Goal: Task Accomplishment & Management: Manage account settings

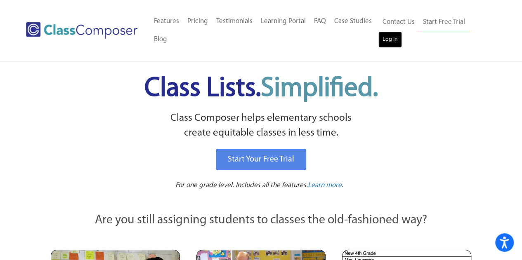
click at [381, 37] on link "Log In" at bounding box center [390, 39] width 24 height 17
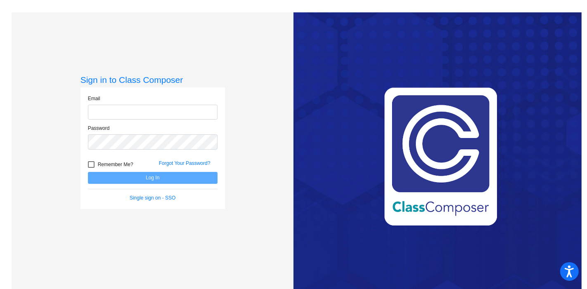
type input "[PERSON_NAME][EMAIL_ADDRESS][PERSON_NAME][DOMAIN_NAME]"
click at [117, 177] on button "Log In" at bounding box center [153, 178] width 130 height 12
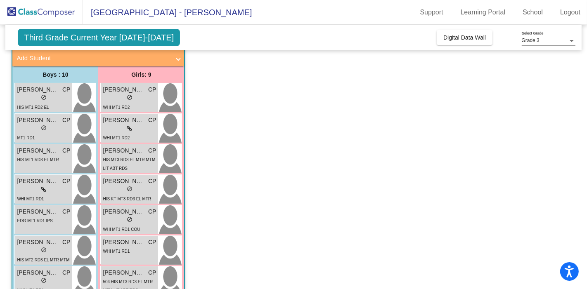
scroll to position [50, 0]
click at [41, 132] on div "lock do_not_disturb_alt" at bounding box center [44, 128] width 6 height 9
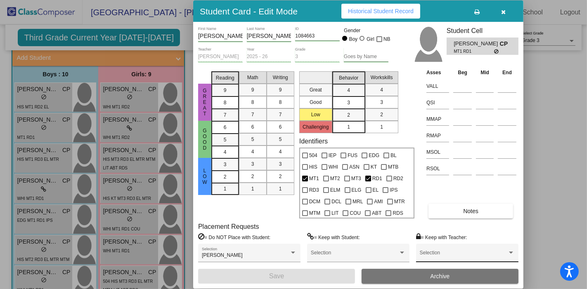
click at [428, 253] on span at bounding box center [464, 256] width 88 height 6
click at [413, 223] on div at bounding box center [293, 144] width 587 height 289
click at [438, 214] on button "Notes" at bounding box center [470, 211] width 85 height 15
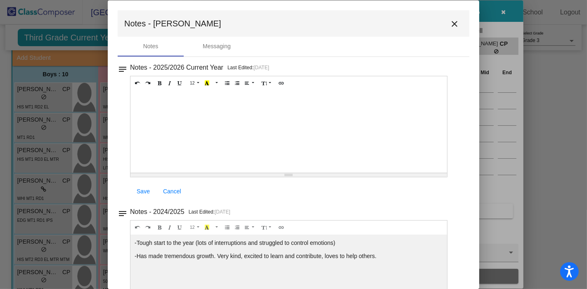
click at [450, 24] on mat-icon "close" at bounding box center [454, 24] width 10 height 10
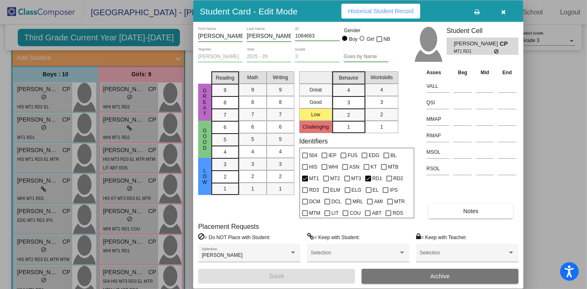
click at [30, 274] on div at bounding box center [293, 144] width 587 height 289
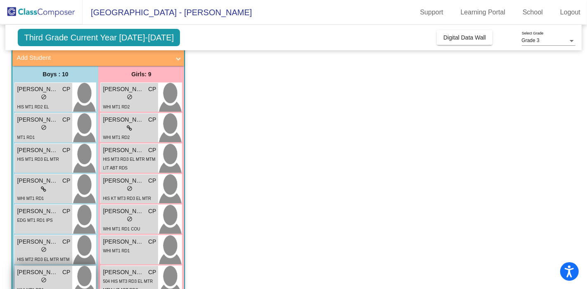
click at [38, 277] on div "lock do_not_disturb_alt" at bounding box center [43, 281] width 53 height 9
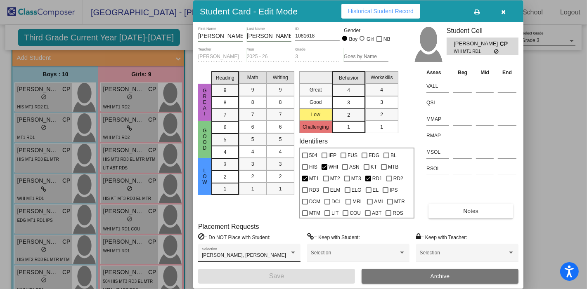
click at [295, 253] on div at bounding box center [293, 253] width 4 height 2
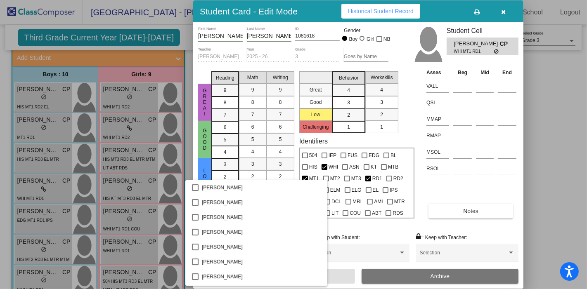
scroll to position [705, 0]
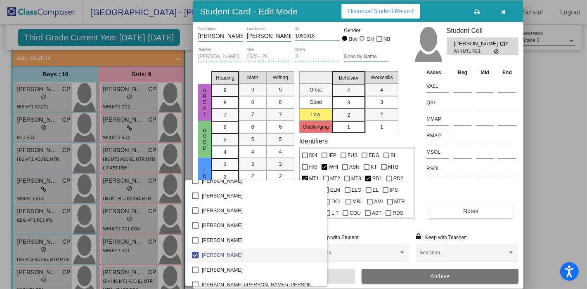
click at [238, 152] on div at bounding box center [293, 144] width 587 height 289
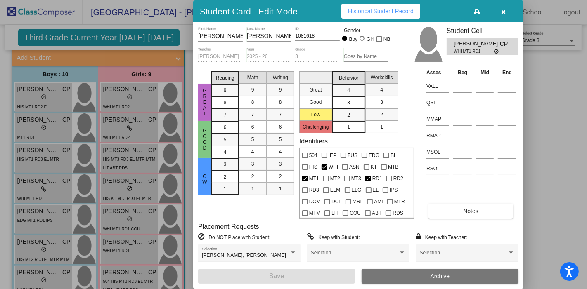
click at [230, 234] on label "= Do NOT Place with Student:" at bounding box center [234, 237] width 72 height 8
click at [546, 173] on div at bounding box center [293, 144] width 587 height 289
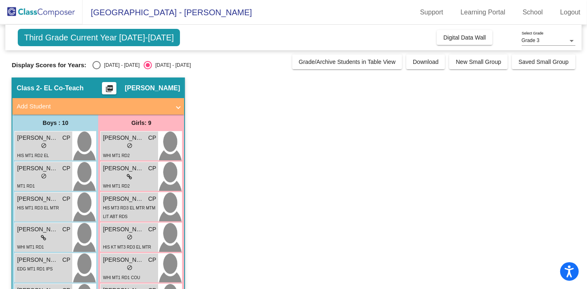
scroll to position [0, 0]
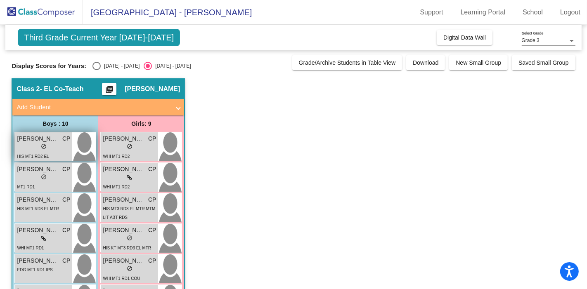
click at [43, 148] on span "do_not_disturb_alt" at bounding box center [44, 147] width 6 height 6
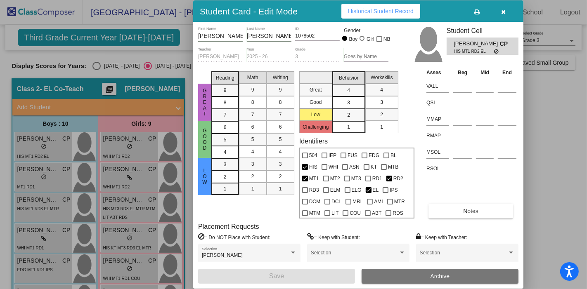
click at [360, 12] on span "Historical Student Record" at bounding box center [381, 11] width 66 height 7
click at [504, 12] on icon "button" at bounding box center [503, 12] width 5 height 6
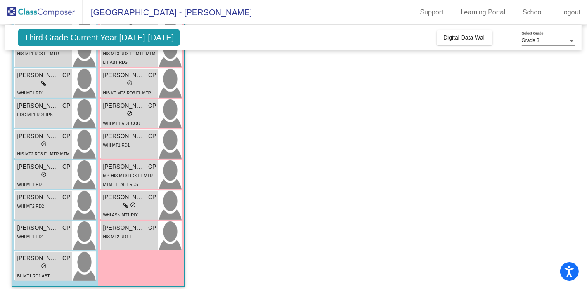
scroll to position [156, 0]
click at [41, 232] on div "WHI MT1 RD1" at bounding box center [30, 236] width 27 height 9
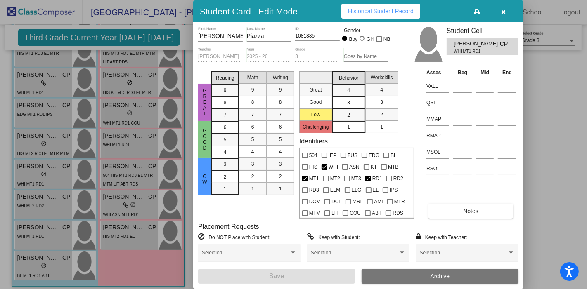
click at [360, 10] on span "Historical Student Record" at bounding box center [381, 11] width 66 height 7
click at [507, 6] on button "button" at bounding box center [503, 11] width 26 height 15
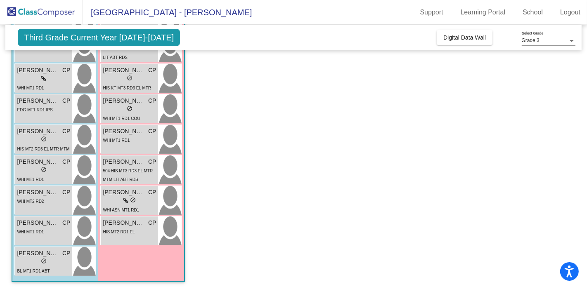
scroll to position [160, 0]
click at [114, 201] on div "lock do_not_disturb_alt" at bounding box center [129, 201] width 53 height 9
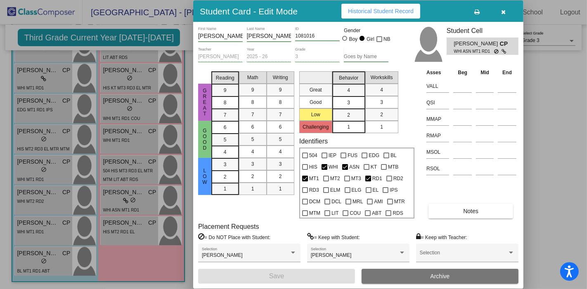
click at [464, 215] on button "Notes" at bounding box center [470, 211] width 85 height 15
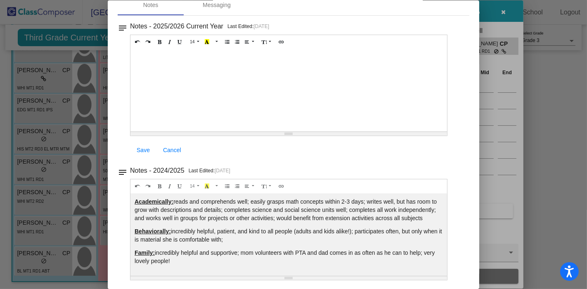
scroll to position [0, 0]
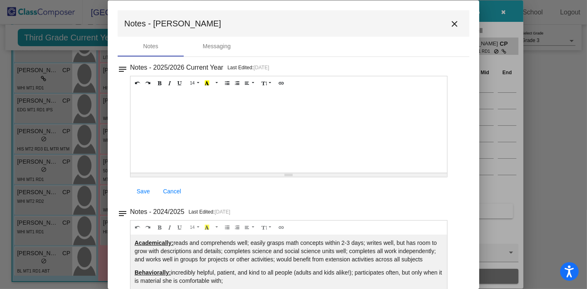
click at [450, 26] on mat-icon "close" at bounding box center [454, 24] width 10 height 10
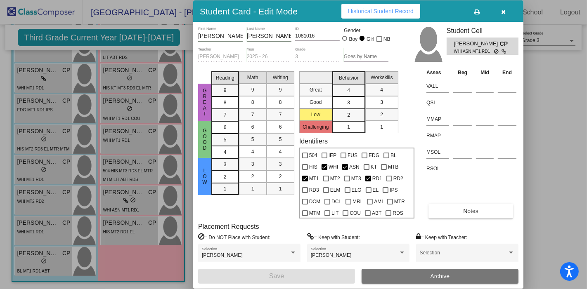
click at [468, 213] on span "Notes" at bounding box center [470, 211] width 15 height 7
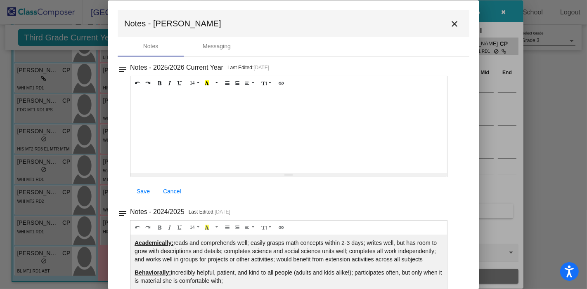
click at [449, 24] on mat-icon "close" at bounding box center [454, 24] width 10 height 10
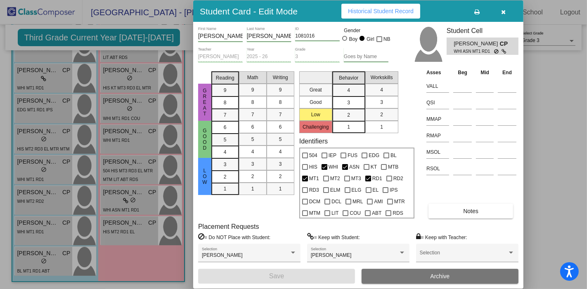
click at [503, 12] on icon "button" at bounding box center [503, 12] width 5 height 6
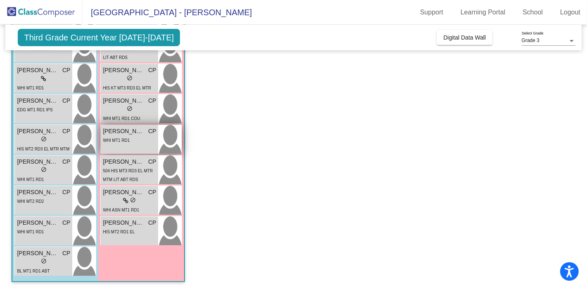
click at [122, 142] on span "WHI MT1 RD1" at bounding box center [116, 140] width 27 height 5
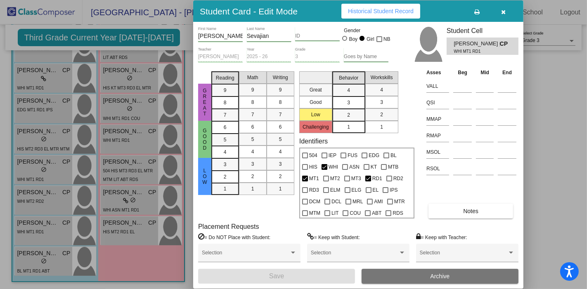
click at [375, 12] on span "Historical Student Record" at bounding box center [381, 11] width 66 height 7
click at [468, 210] on span "Notes" at bounding box center [470, 211] width 15 height 7
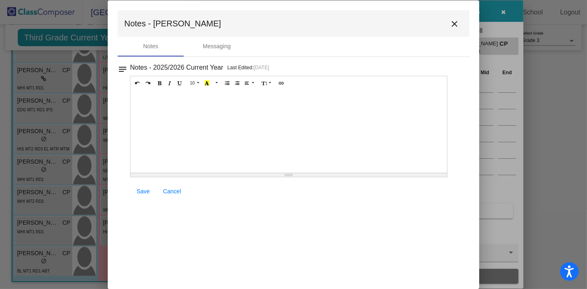
click at [454, 24] on mat-icon "close" at bounding box center [454, 24] width 10 height 10
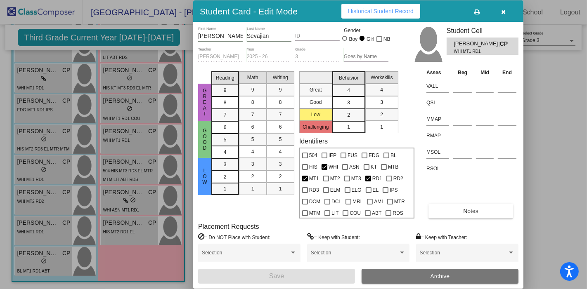
click at [366, 9] on span "Historical Student Record" at bounding box center [381, 11] width 66 height 7
click at [502, 14] on icon "button" at bounding box center [503, 12] width 5 height 6
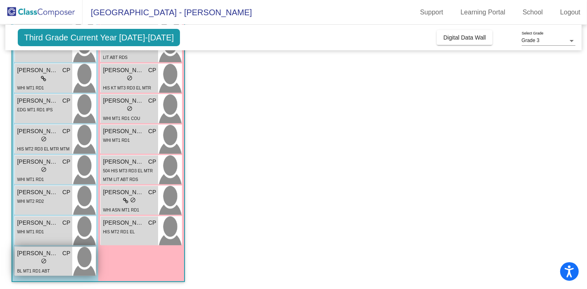
click at [43, 260] on span "do_not_disturb_alt" at bounding box center [44, 261] width 6 height 6
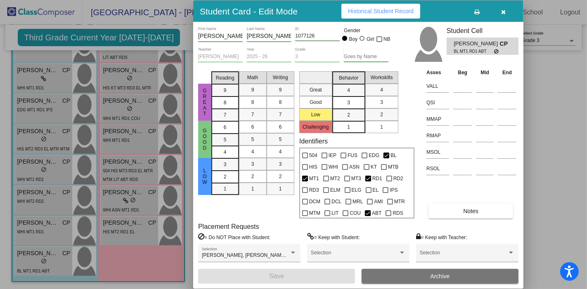
click at [379, 12] on span "Historical Student Record" at bounding box center [381, 11] width 66 height 7
click at [506, 12] on icon "button" at bounding box center [503, 12] width 5 height 6
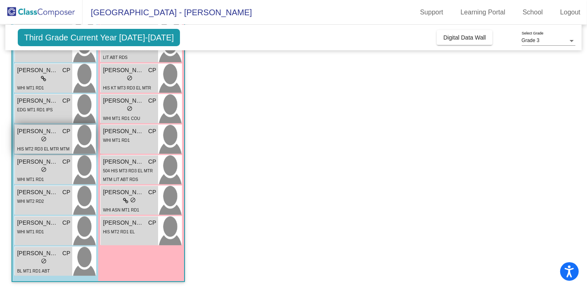
click at [41, 139] on span "do_not_disturb_alt" at bounding box center [44, 139] width 6 height 6
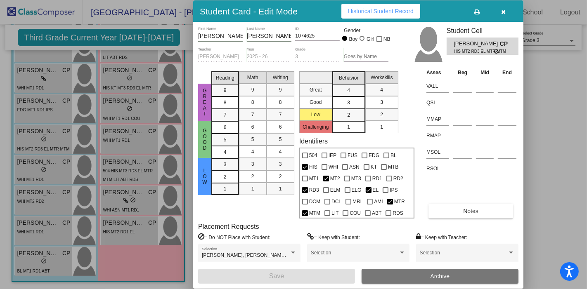
click at [376, 19] on button "Historical Student Record" at bounding box center [380, 11] width 79 height 15
